Goal: Task Accomplishment & Management: Manage account settings

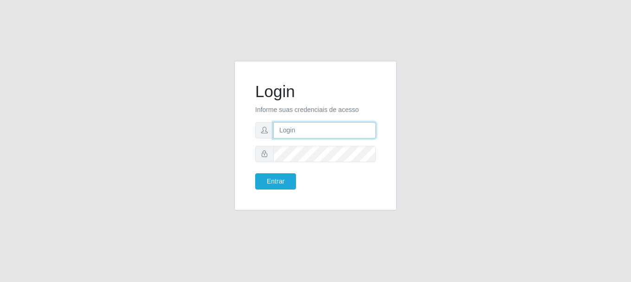
click at [292, 130] on input "text" at bounding box center [324, 130] width 103 height 16
type input "[EMAIL_ADDRESS][DOMAIN_NAME]"
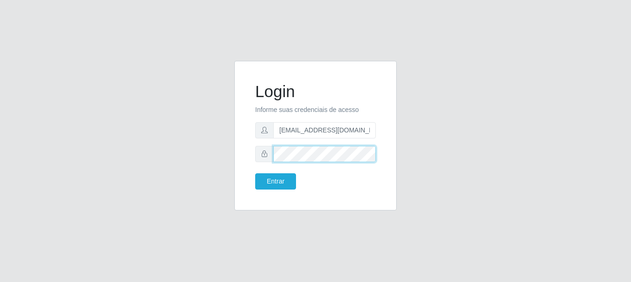
click at [255, 173] on button "Entrar" at bounding box center [275, 181] width 41 height 16
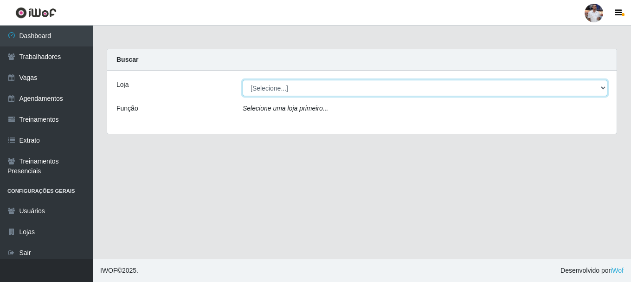
drag, startPoint x: 297, startPoint y: 85, endPoint x: 300, endPoint y: 93, distance: 9.0
click at [297, 85] on select "[Selecione...] Supermercado [GEOGRAPHIC_DATA]" at bounding box center [425, 88] width 365 height 16
select select "165"
click at [243, 80] on select "[Selecione...] Supermercado [GEOGRAPHIC_DATA]" at bounding box center [425, 88] width 365 height 16
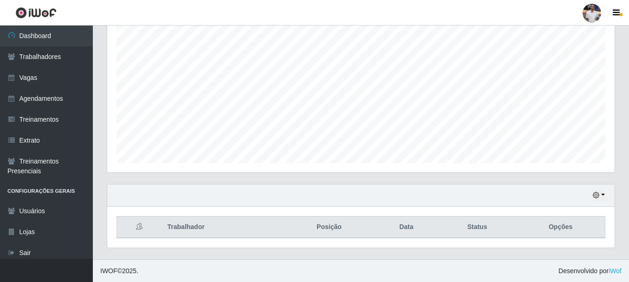
scroll to position [169, 0]
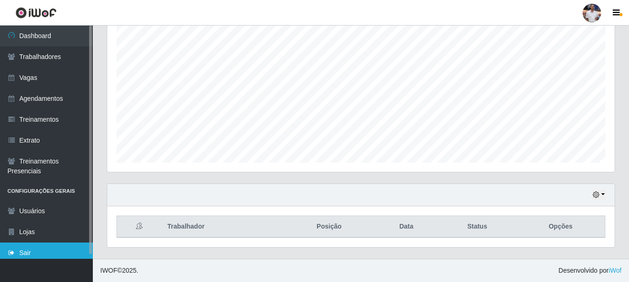
click at [37, 246] on link "Sair" at bounding box center [46, 252] width 93 height 21
